Goal: Task Accomplishment & Management: Manage account settings

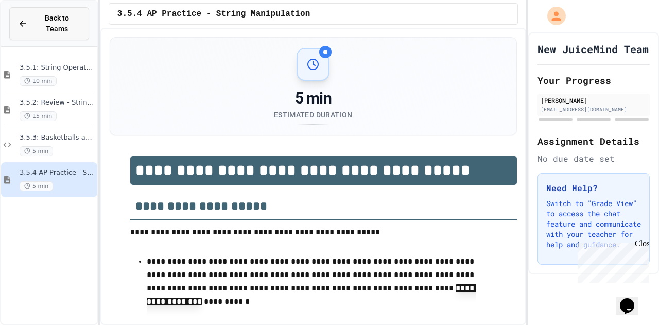
click at [21, 19] on icon at bounding box center [22, 23] width 9 height 9
